Goal: Find specific page/section: Find specific page/section

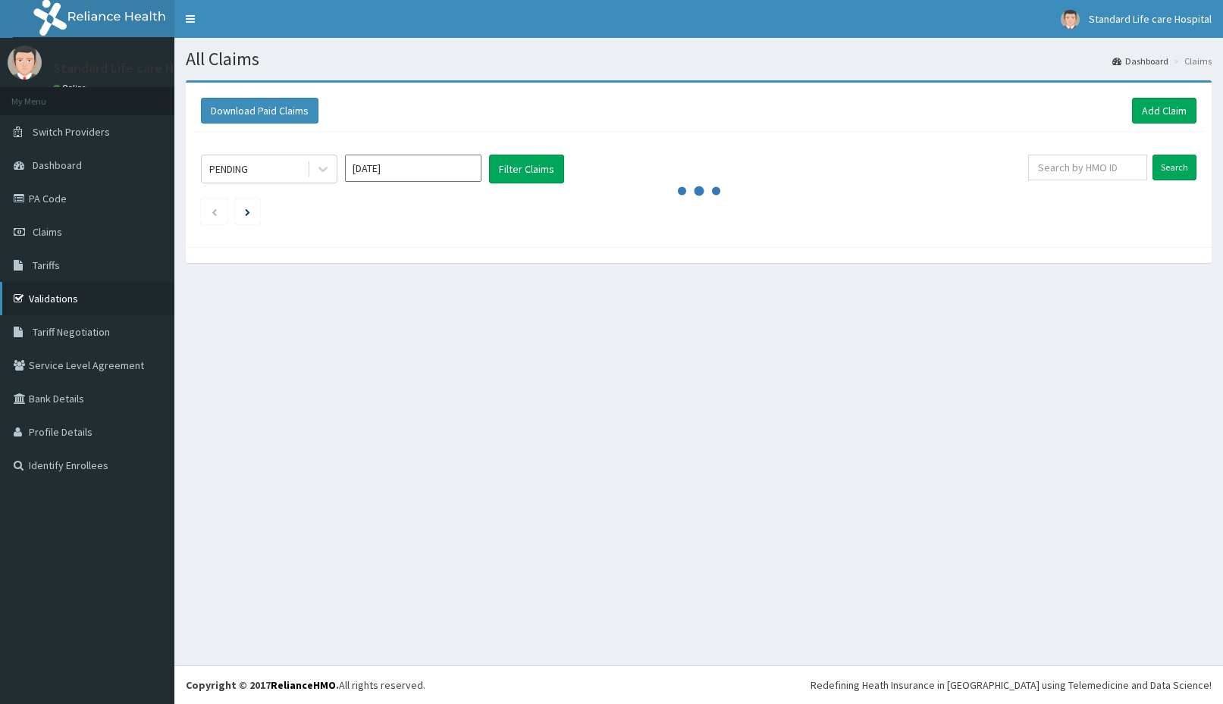
click at [53, 294] on link "Validations" at bounding box center [87, 298] width 174 height 33
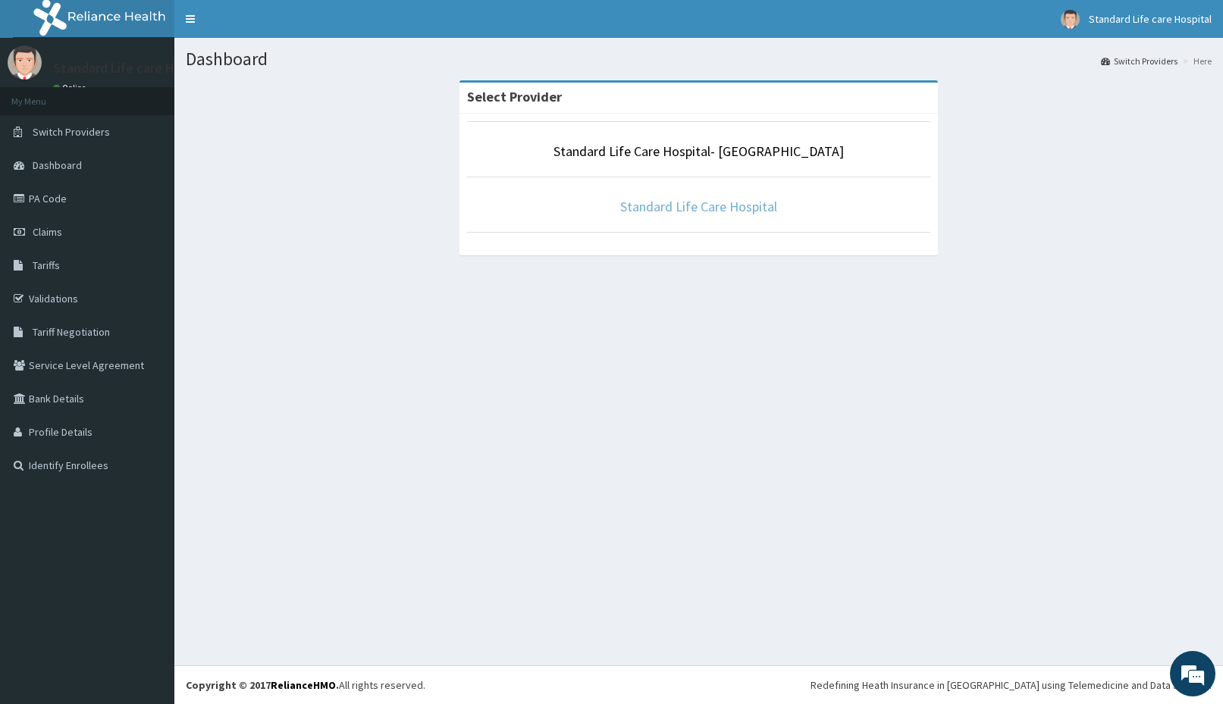
click at [627, 211] on link "Standard Life Care Hospital" at bounding box center [698, 206] width 157 height 17
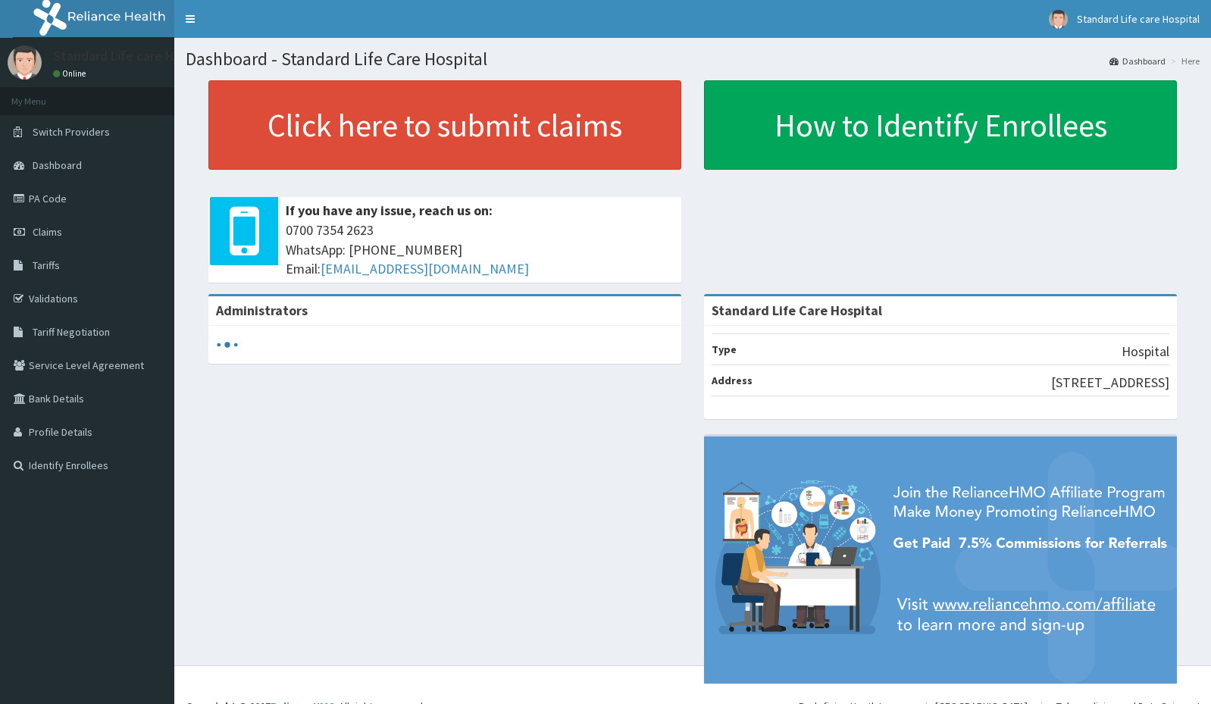
click at [58, 296] on link "Validations" at bounding box center [87, 298] width 174 height 33
